Goal: Task Accomplishment & Management: Use online tool/utility

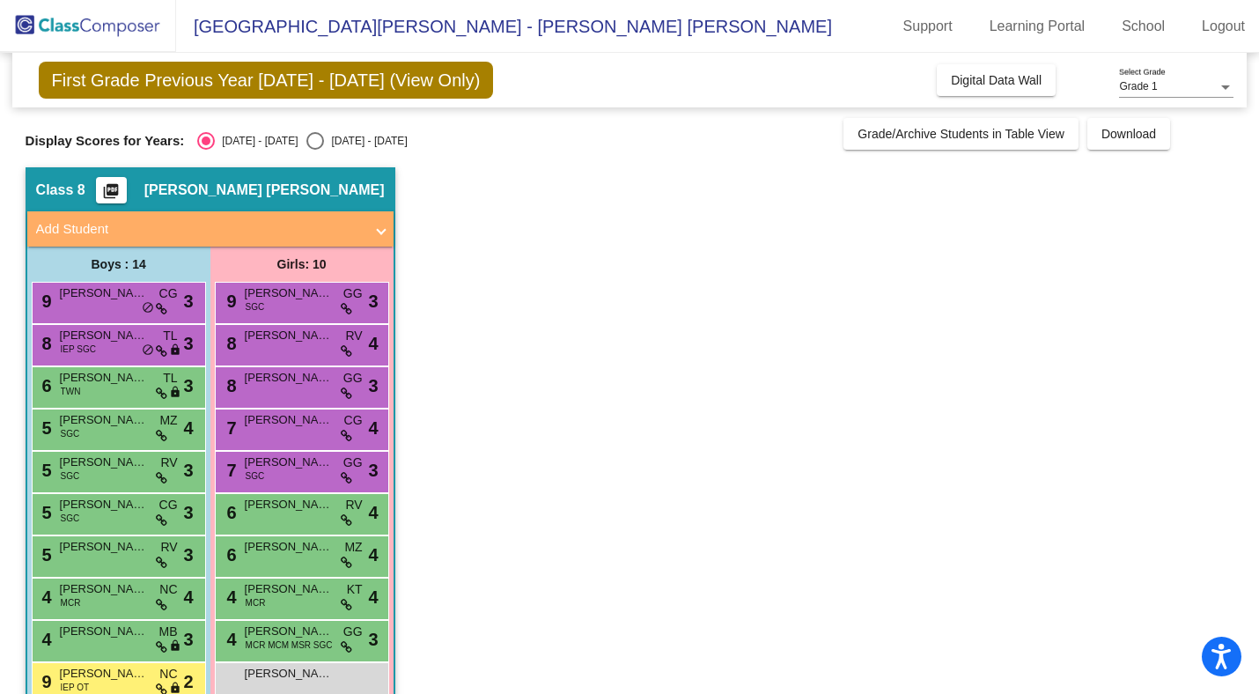
scroll to position [208, 0]
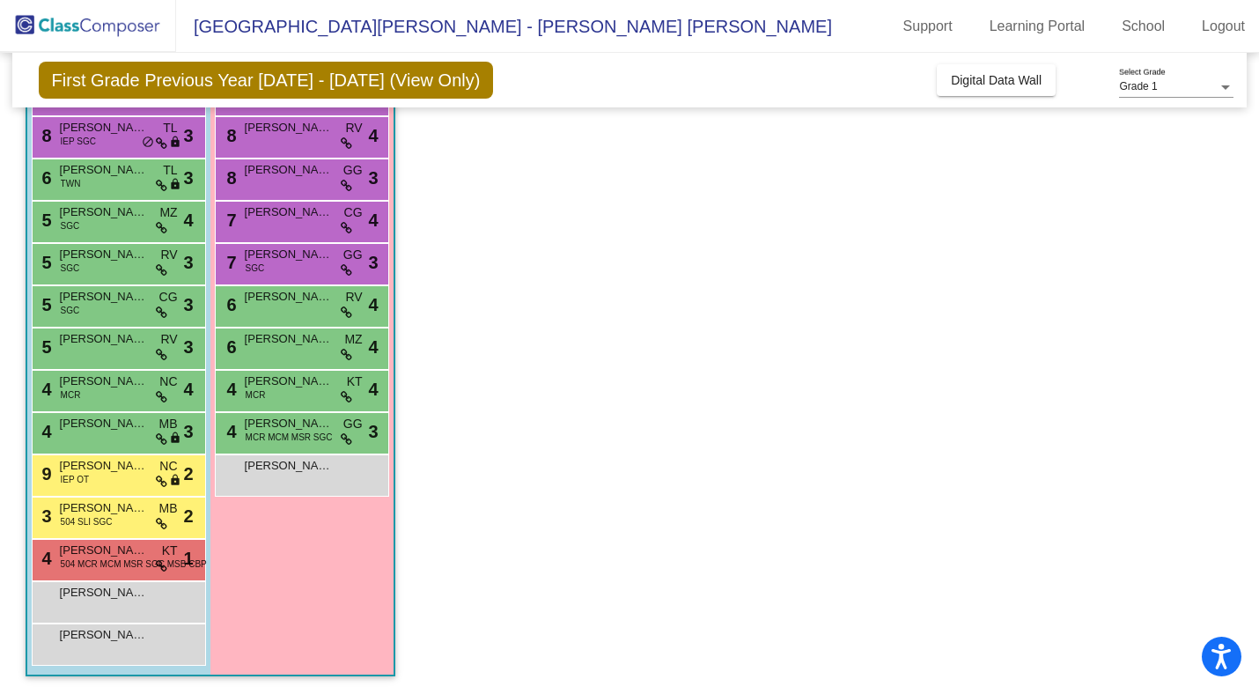
click at [265, 491] on div "[PERSON_NAME] lock do_not_disturb_alt" at bounding box center [302, 475] width 174 height 42
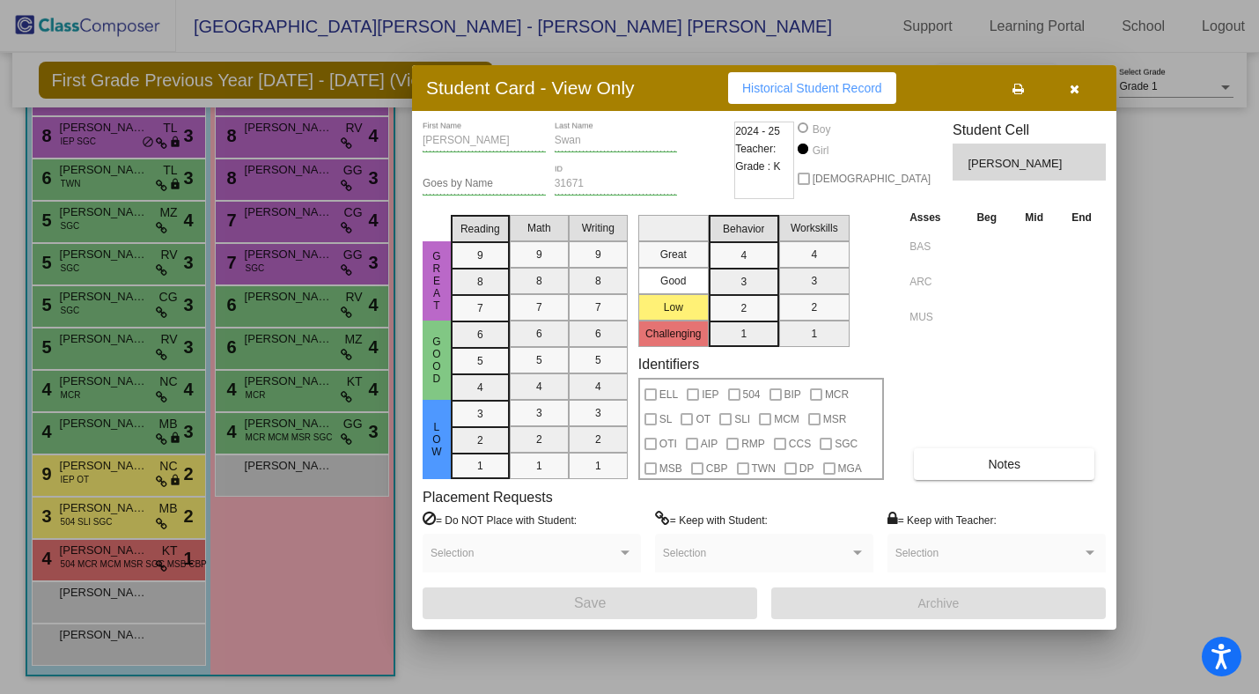
click at [265, 477] on div at bounding box center [629, 347] width 1259 height 694
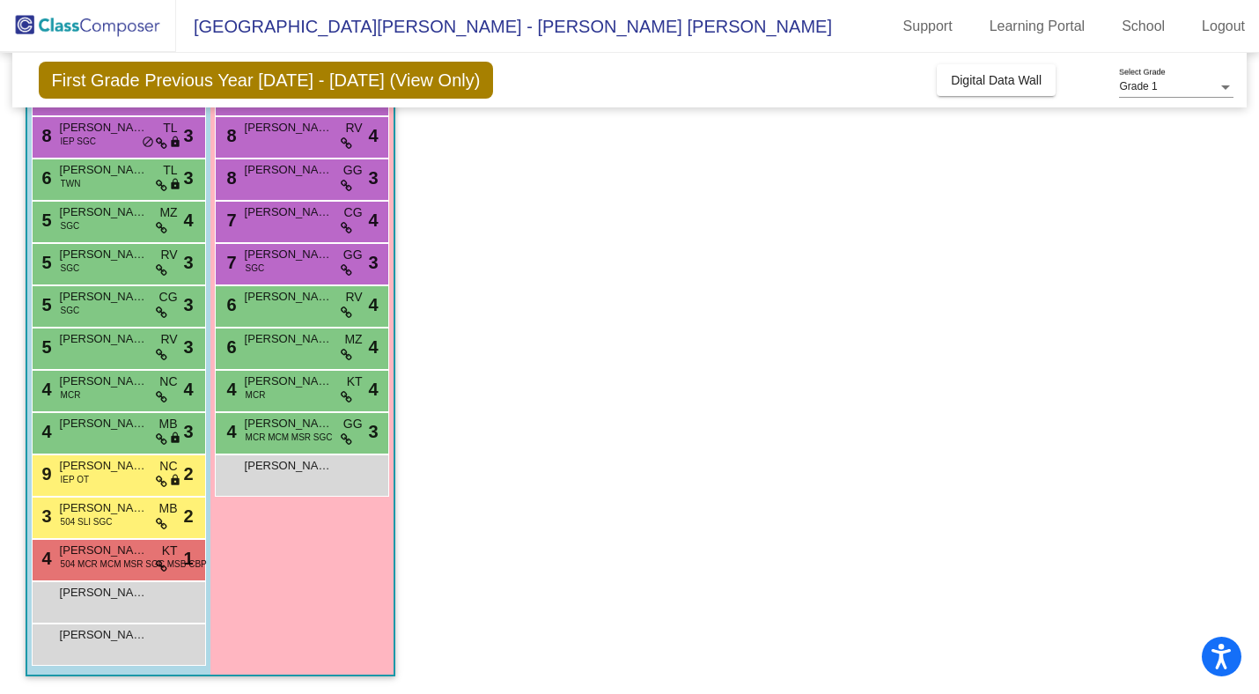
click at [265, 477] on div "[PERSON_NAME] lock do_not_disturb_alt" at bounding box center [301, 473] width 168 height 36
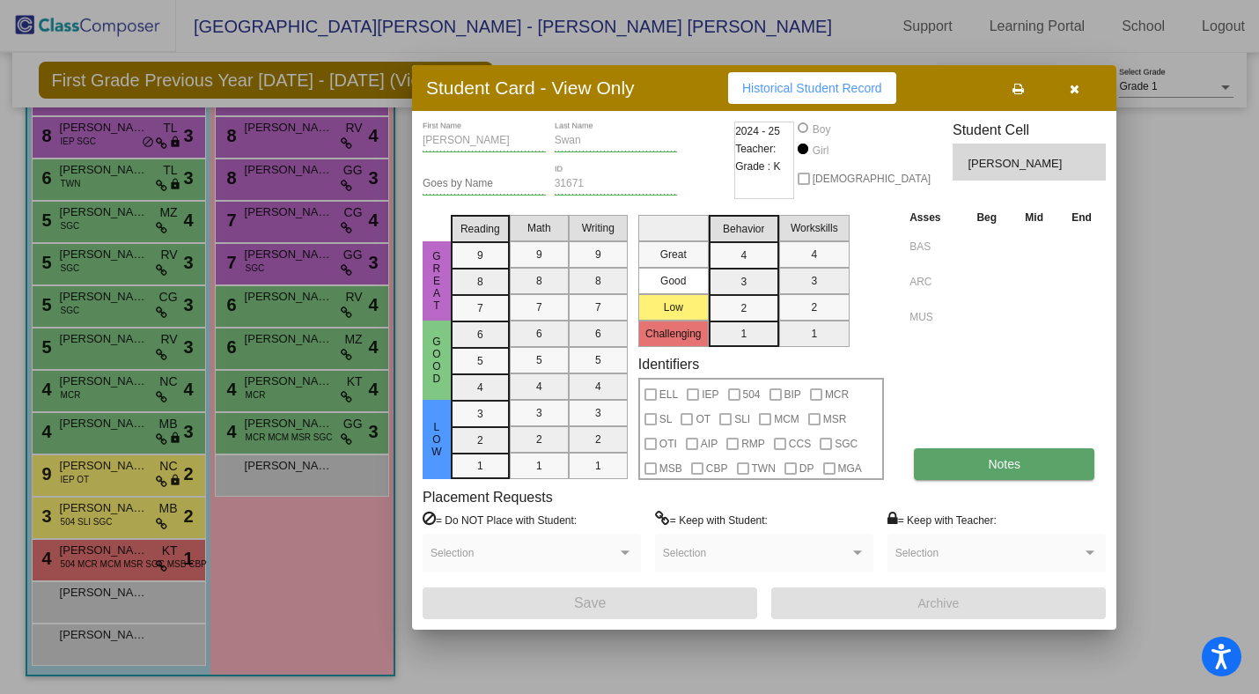
click at [973, 476] on button "Notes" at bounding box center [1004, 464] width 181 height 32
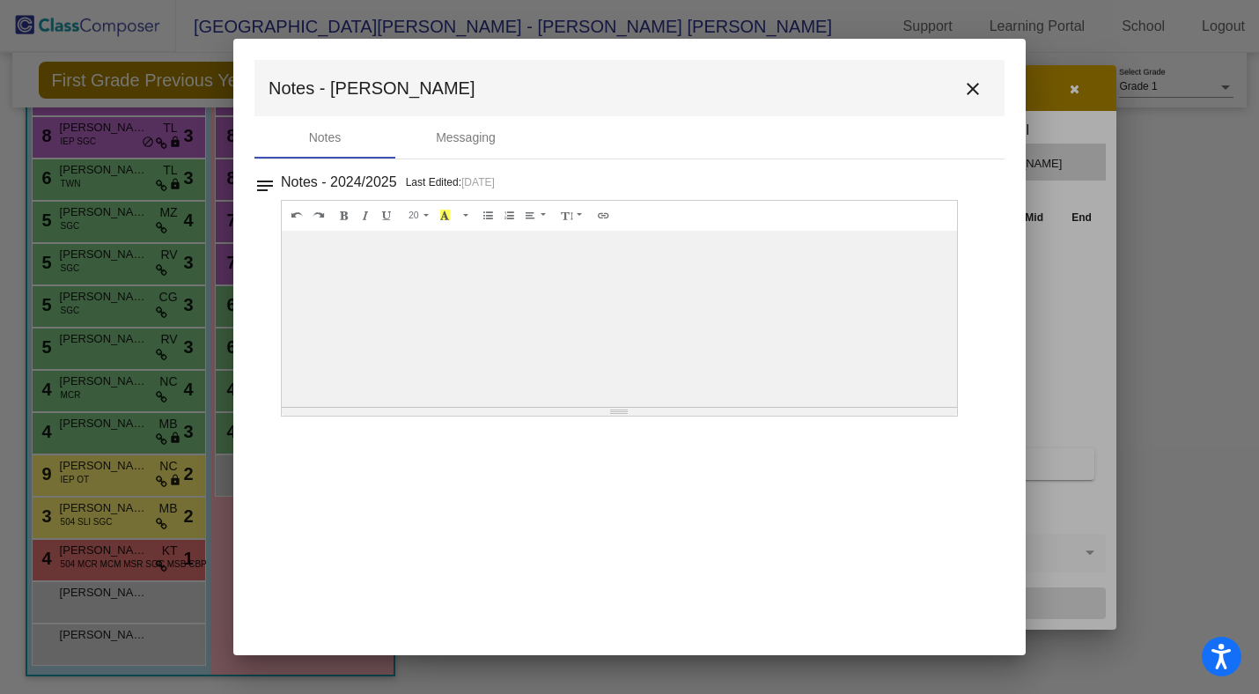
click at [973, 94] on mat-icon "close" at bounding box center [972, 88] width 21 height 21
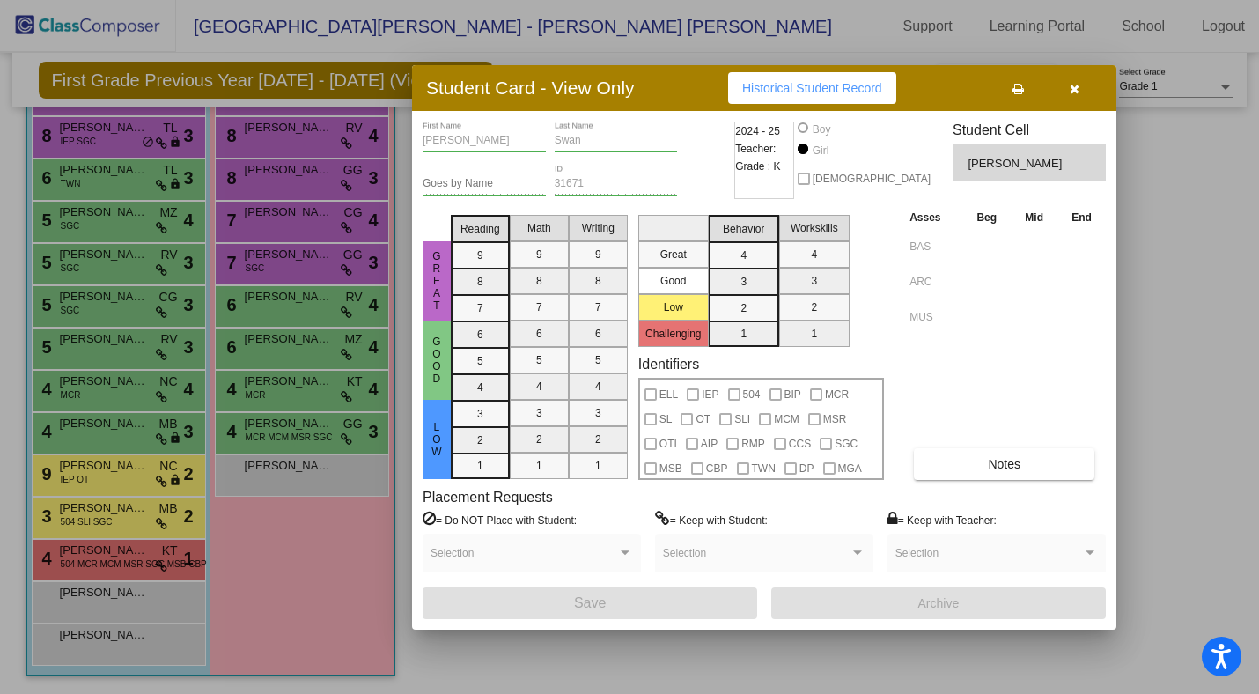
click at [1088, 91] on button "button" at bounding box center [1074, 88] width 56 height 32
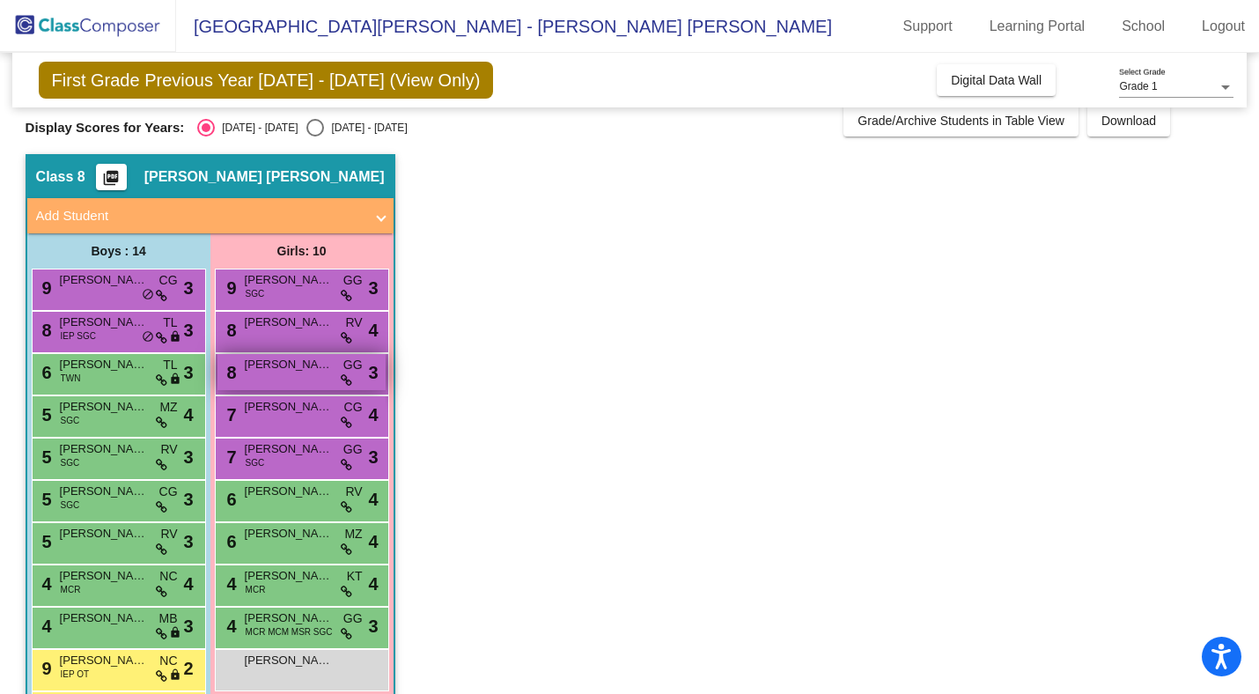
scroll to position [0, 0]
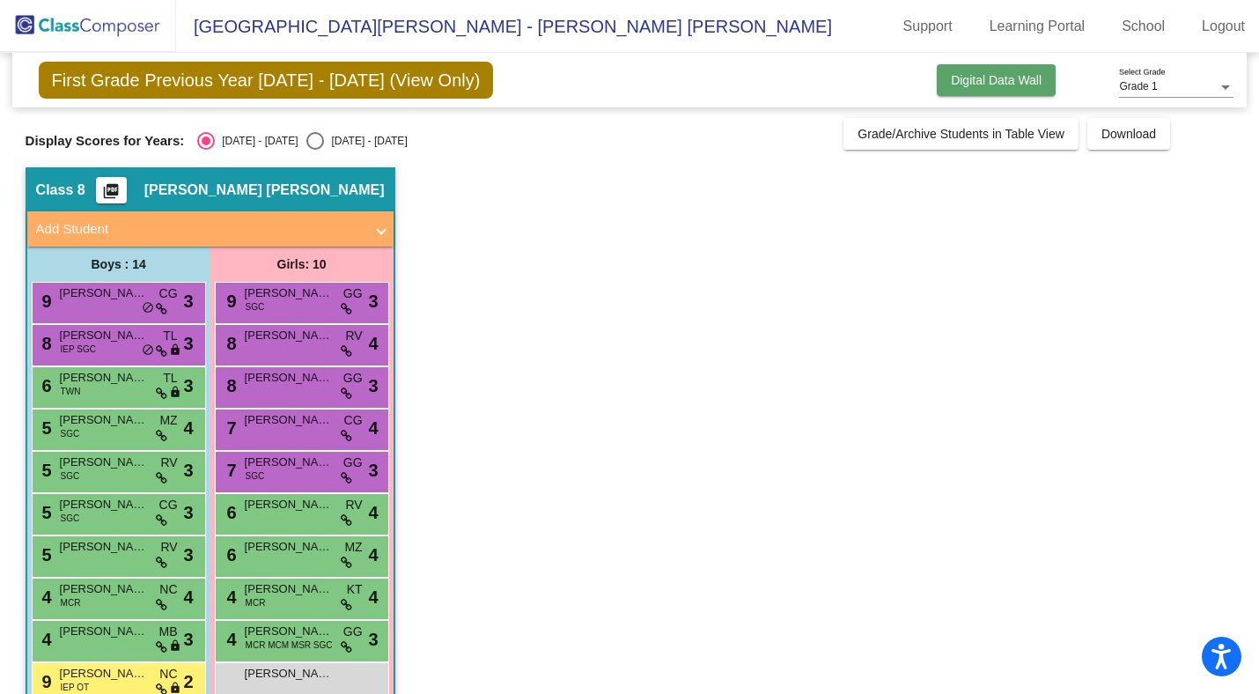
click at [1016, 90] on button "Digital Data Wall" at bounding box center [996, 80] width 119 height 32
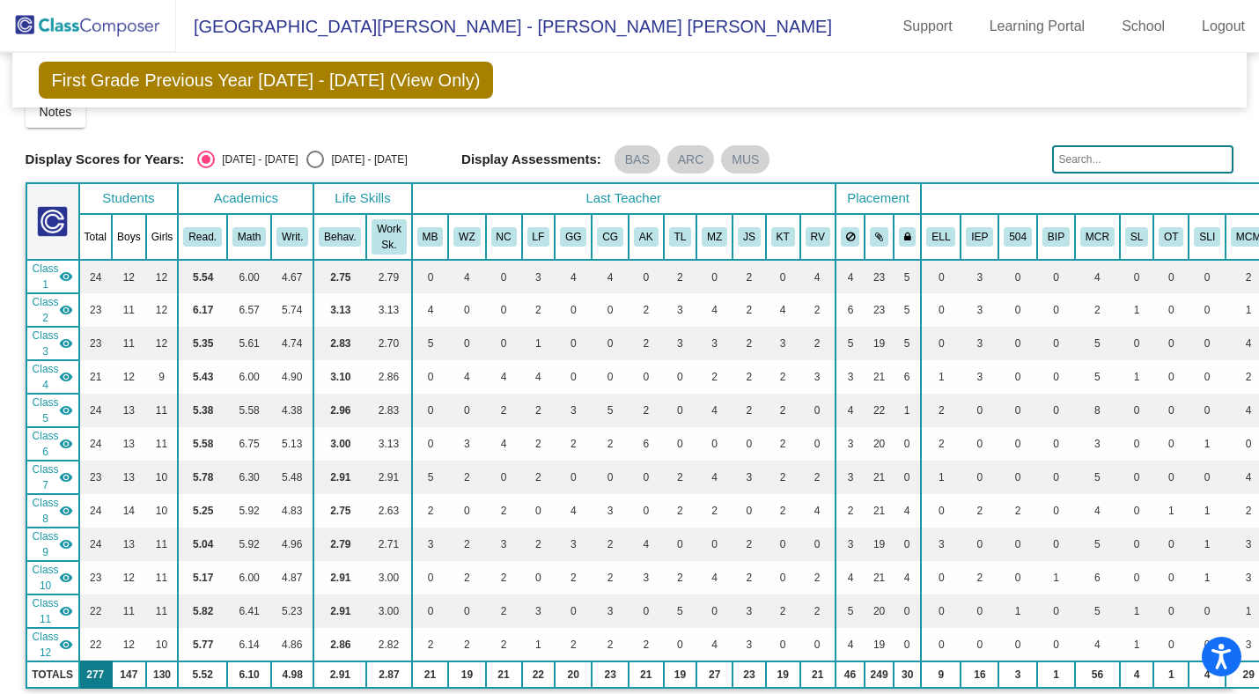
scroll to position [23, 0]
click at [63, 511] on mat-icon "visibility" at bounding box center [66, 510] width 14 height 14
click at [63, 511] on mat-icon "visibility_off" at bounding box center [66, 510] width 14 height 14
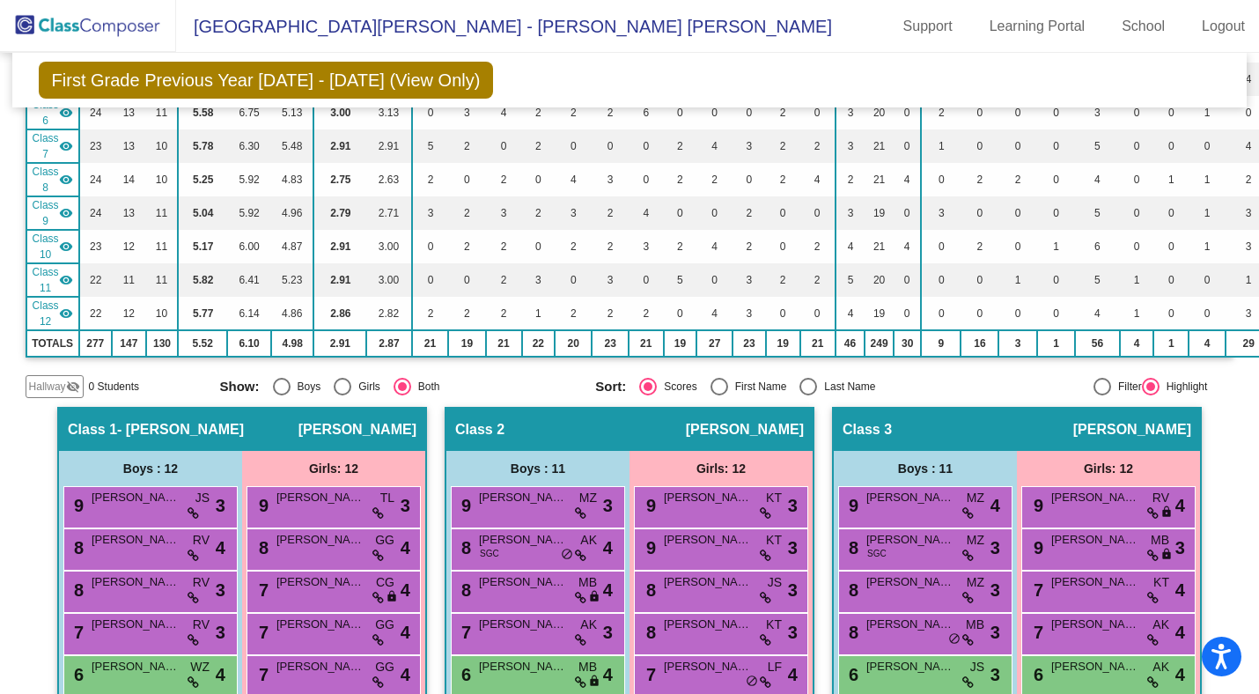
scroll to position [0, 0]
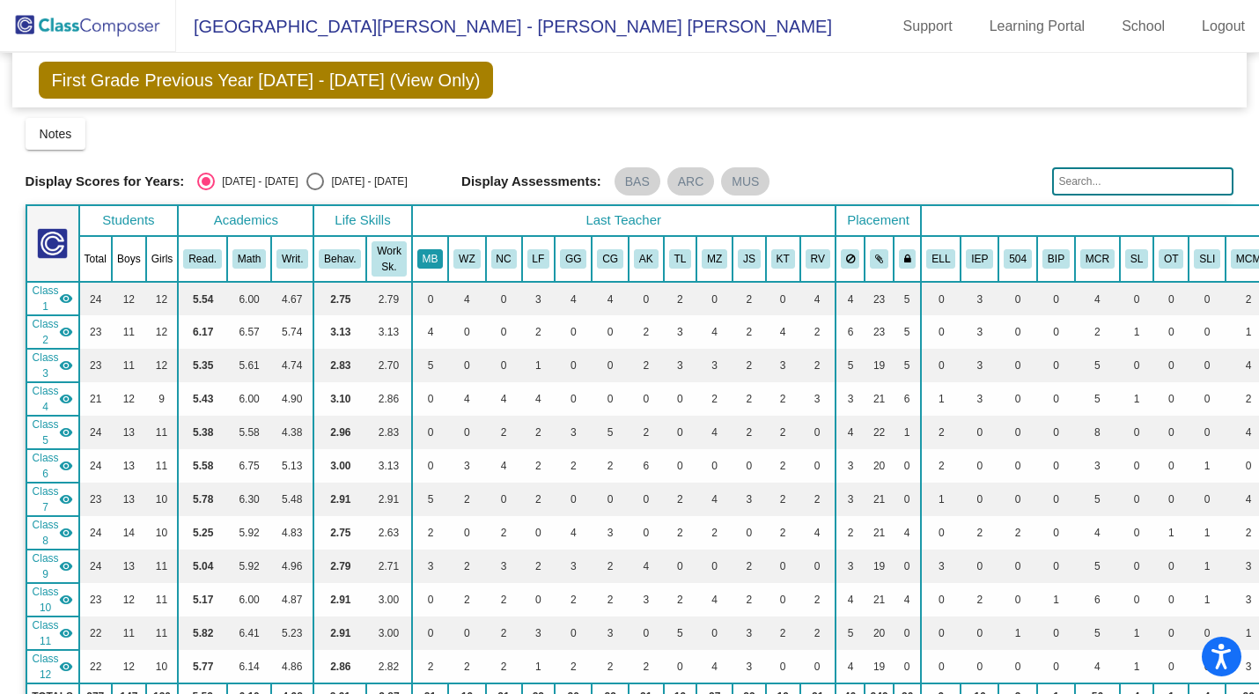
click at [436, 261] on button "MB" at bounding box center [430, 258] width 26 height 19
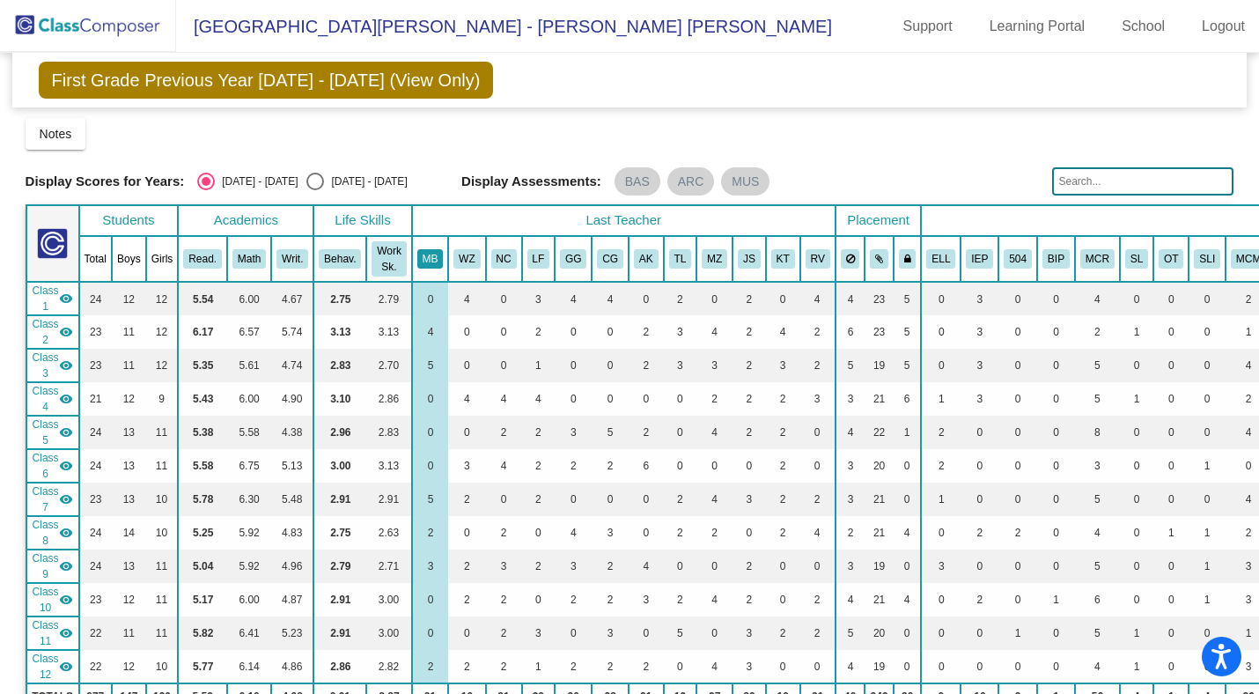
click at [436, 261] on button "MB" at bounding box center [430, 258] width 26 height 19
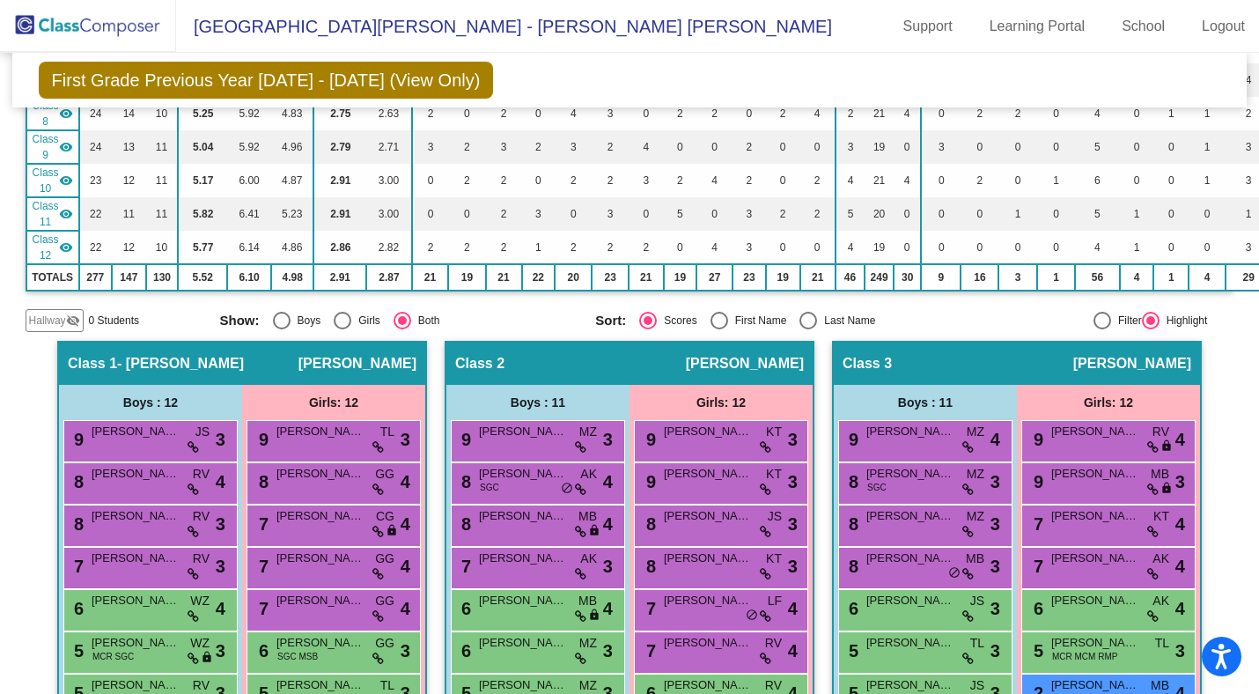
scroll to position [48, 0]
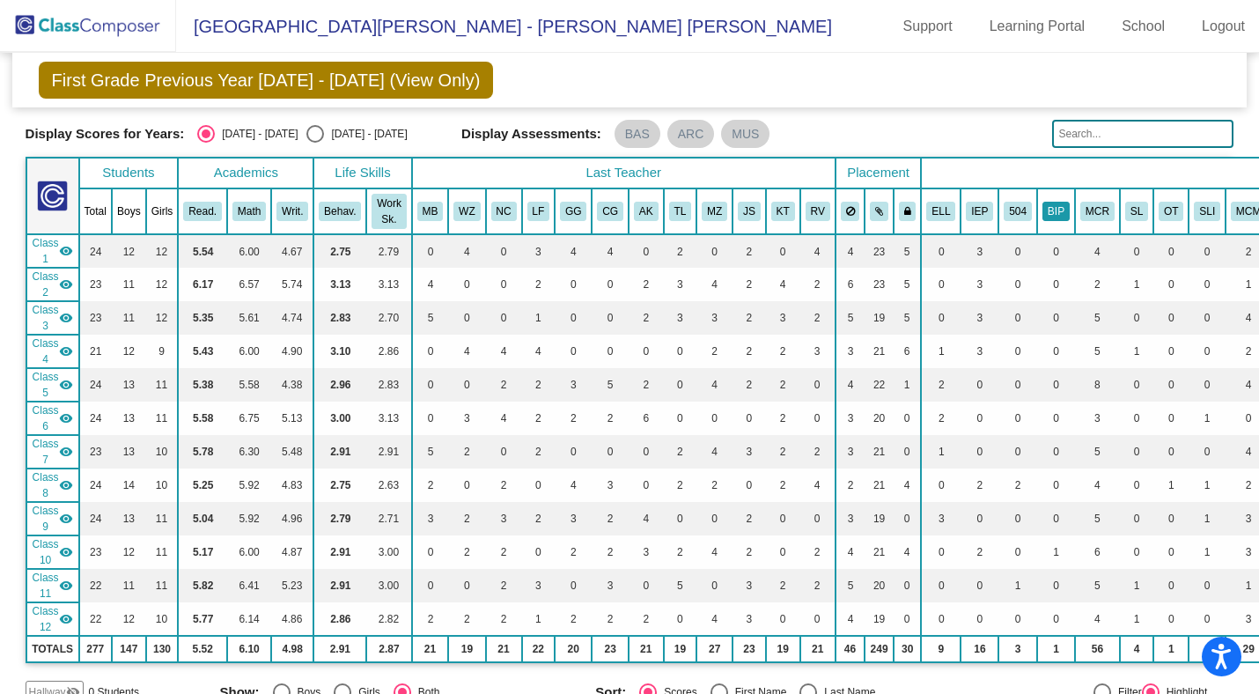
click at [1060, 210] on button "BIP" at bounding box center [1056, 211] width 27 height 19
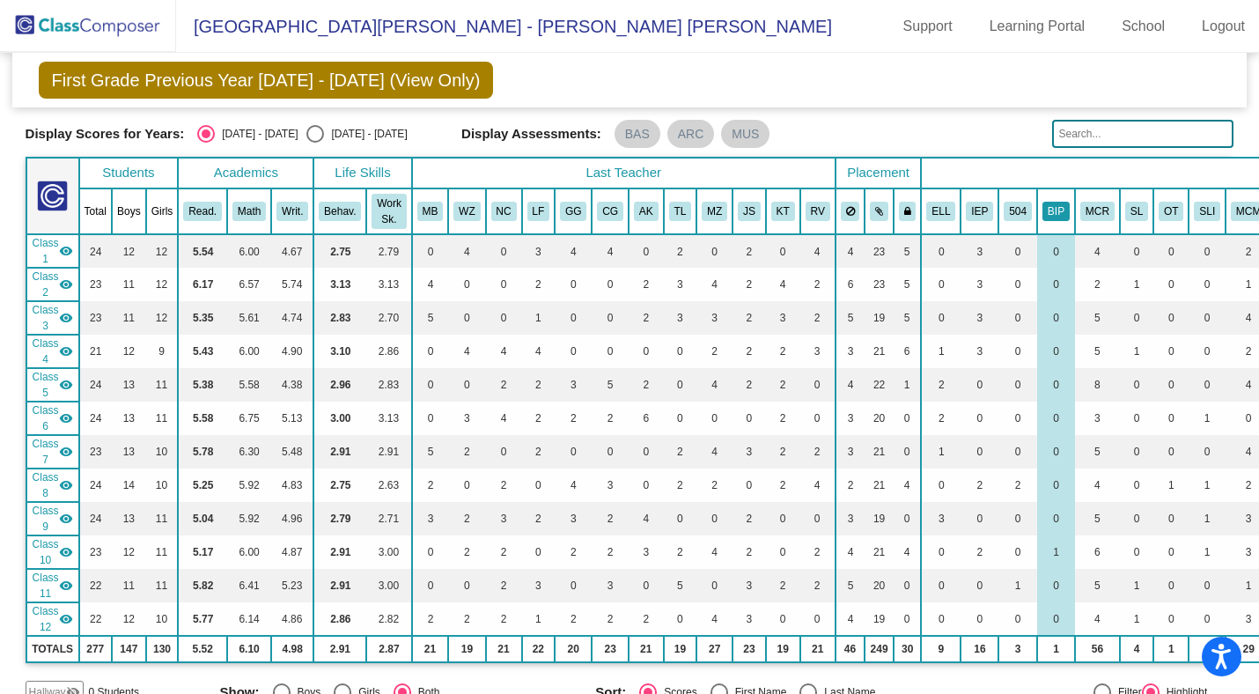
click at [1060, 210] on button "BIP" at bounding box center [1056, 211] width 27 height 19
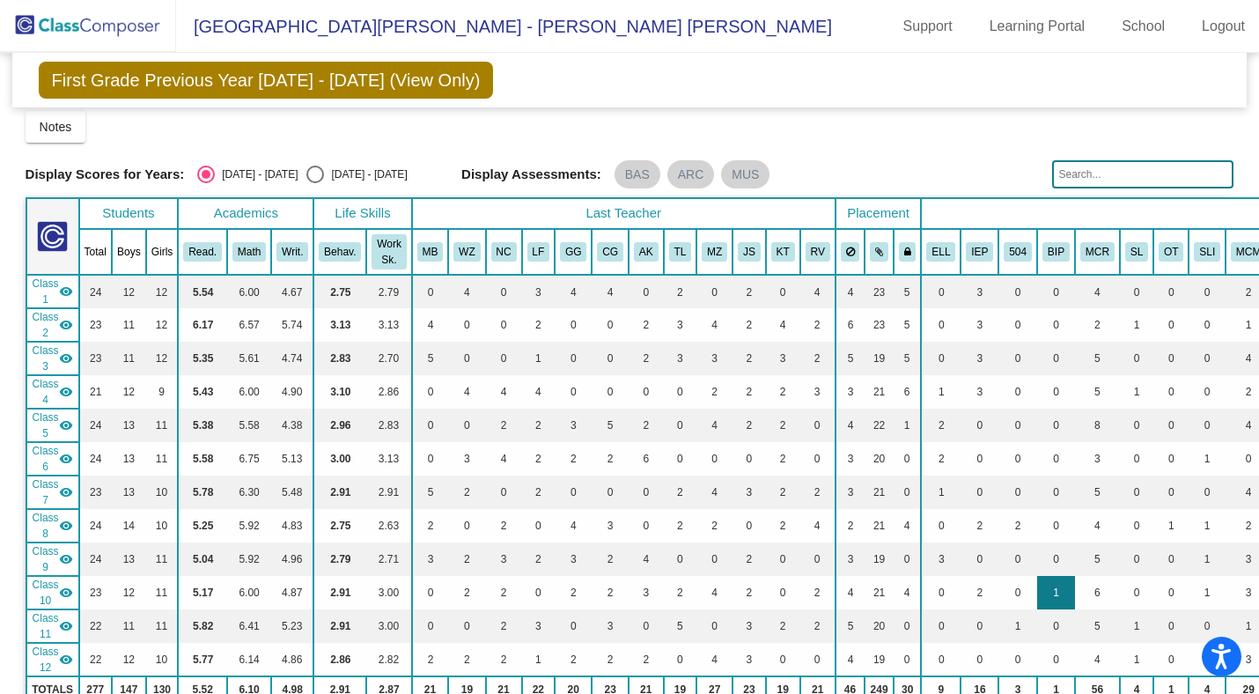
scroll to position [11, 0]
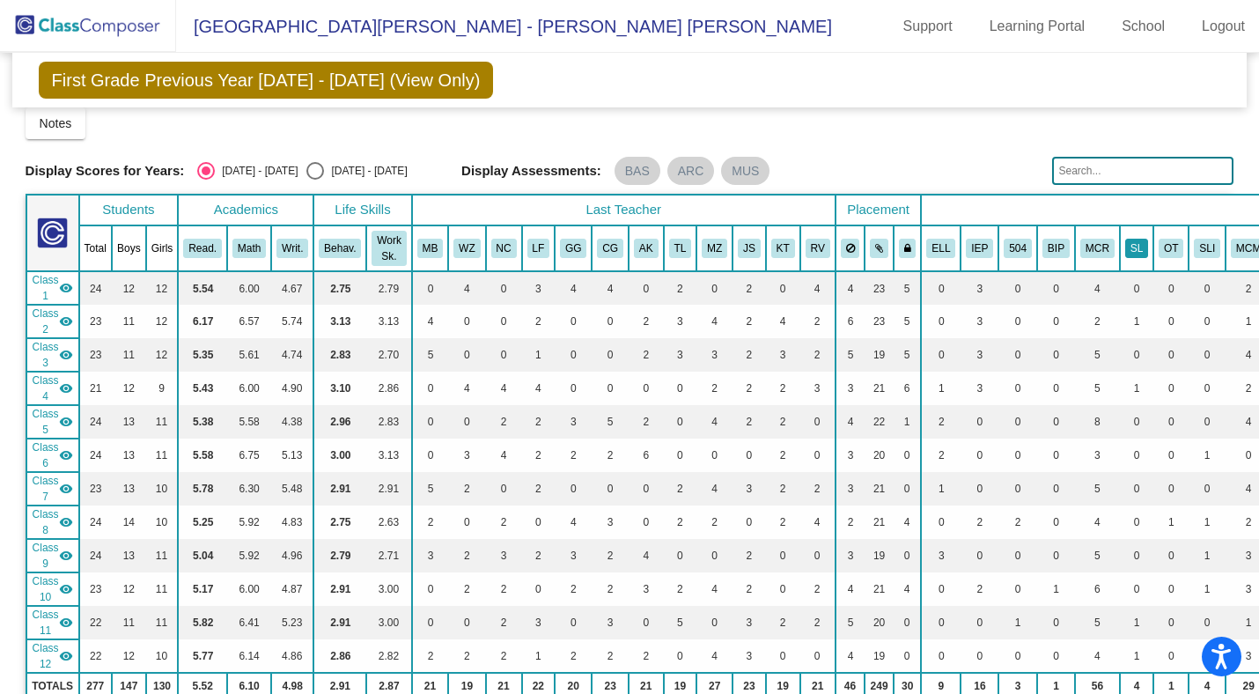
click at [1140, 253] on button "SL" at bounding box center [1136, 248] width 23 height 19
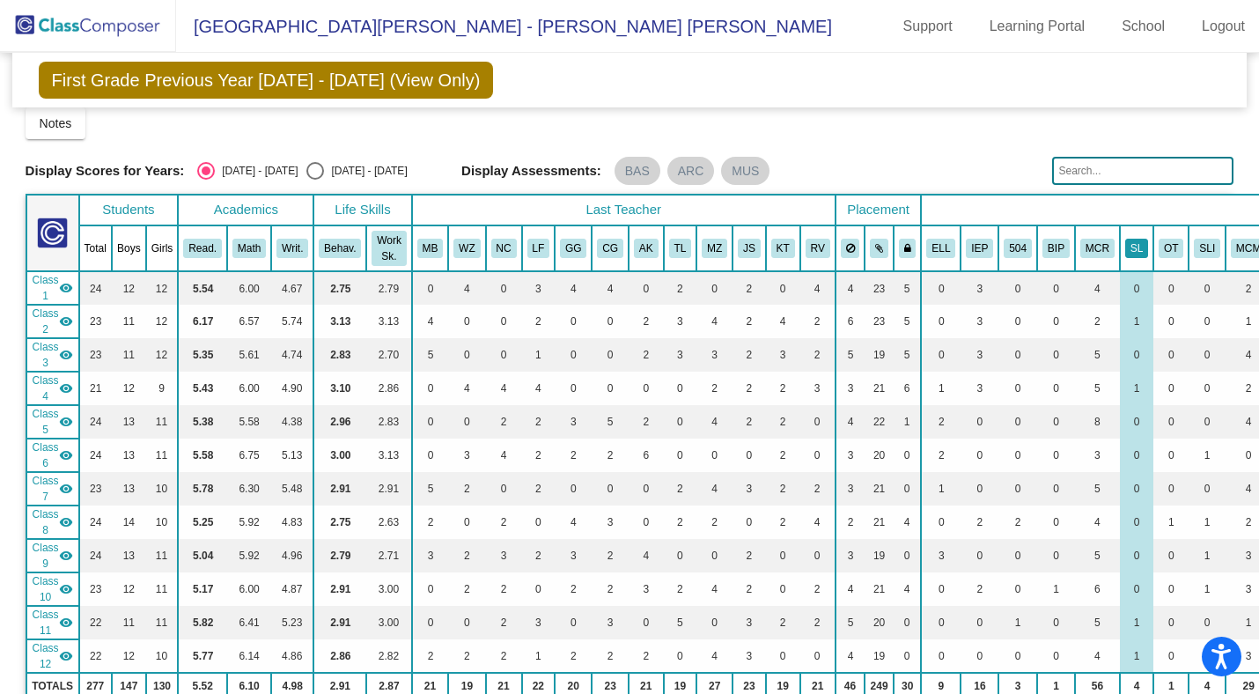
click at [1140, 253] on button "SL" at bounding box center [1136, 248] width 23 height 19
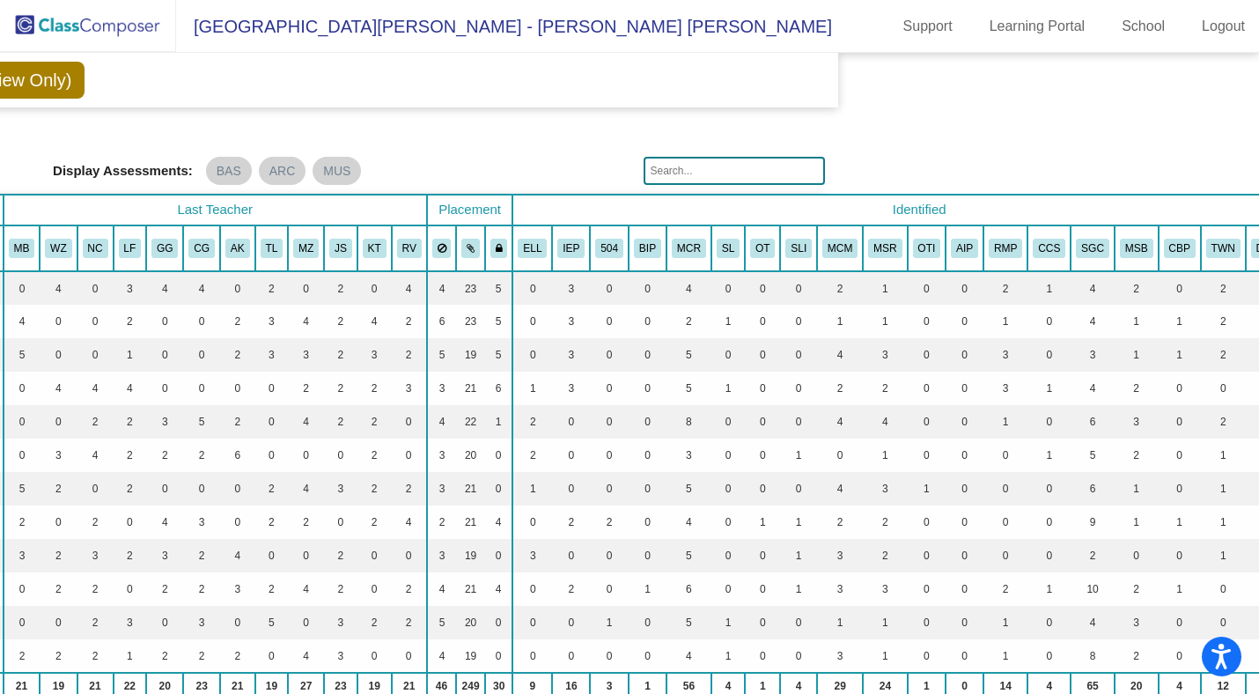
scroll to position [11, 485]
